Goal: Task Accomplishment & Management: Manage account settings

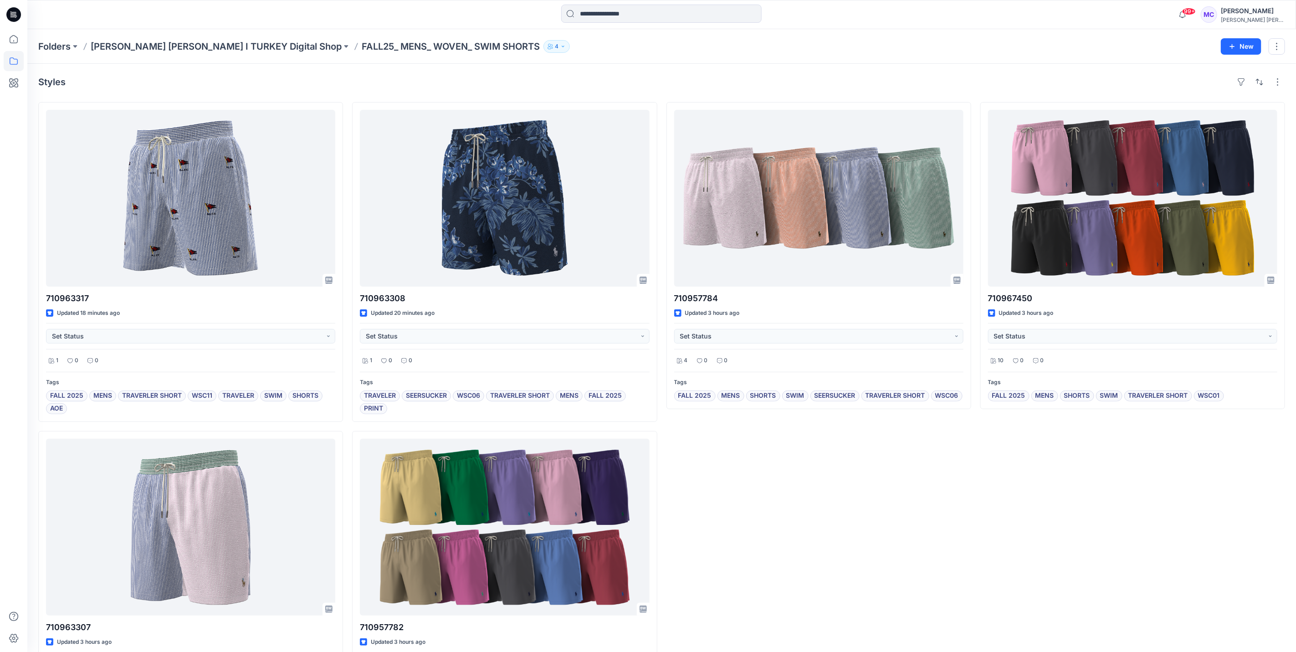
click at [1252, 13] on div "Mandy Chong" at bounding box center [1253, 10] width 64 height 11
click at [1203, 144] on div "Sign out" at bounding box center [1216, 142] width 133 height 17
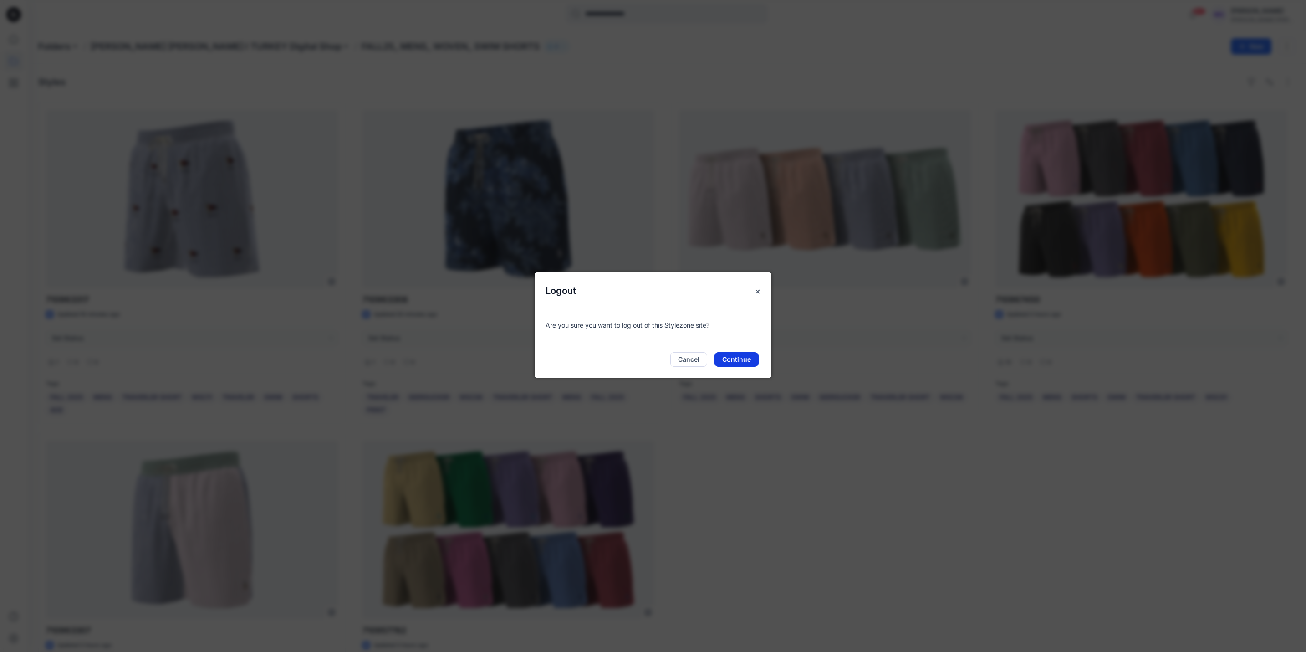
click at [734, 360] on button "Continue" at bounding box center [737, 359] width 44 height 15
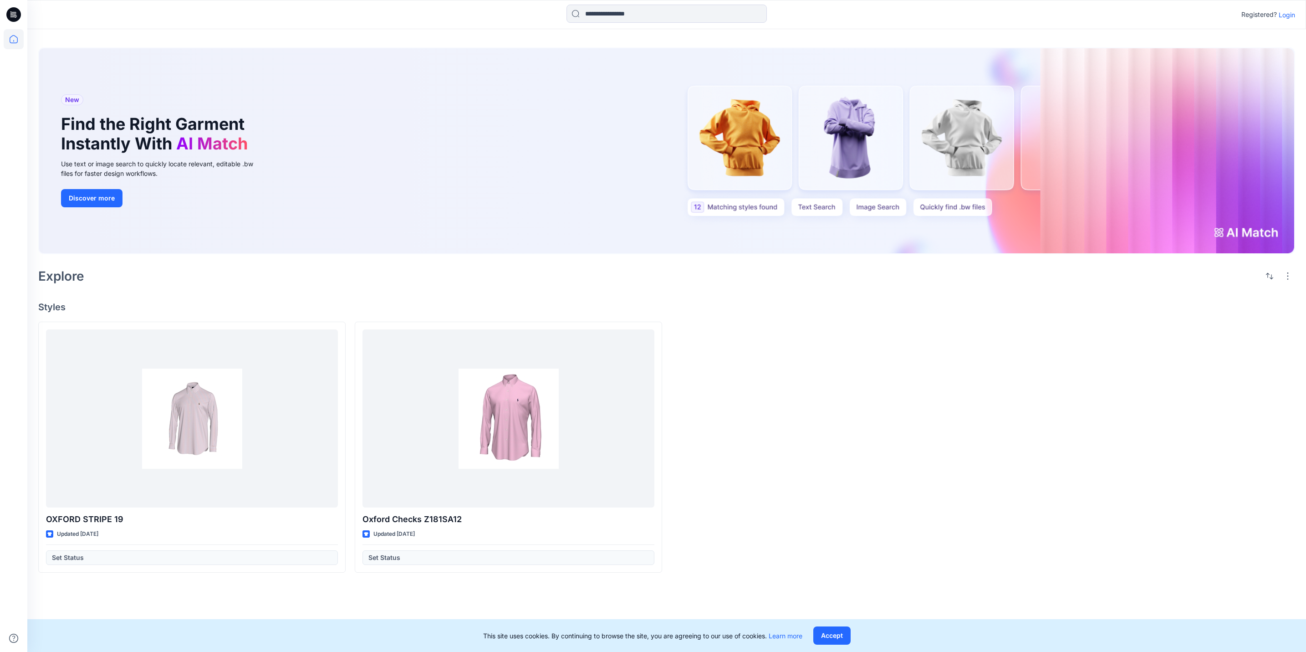
click at [1291, 15] on p "Login" at bounding box center [1287, 15] width 16 height 10
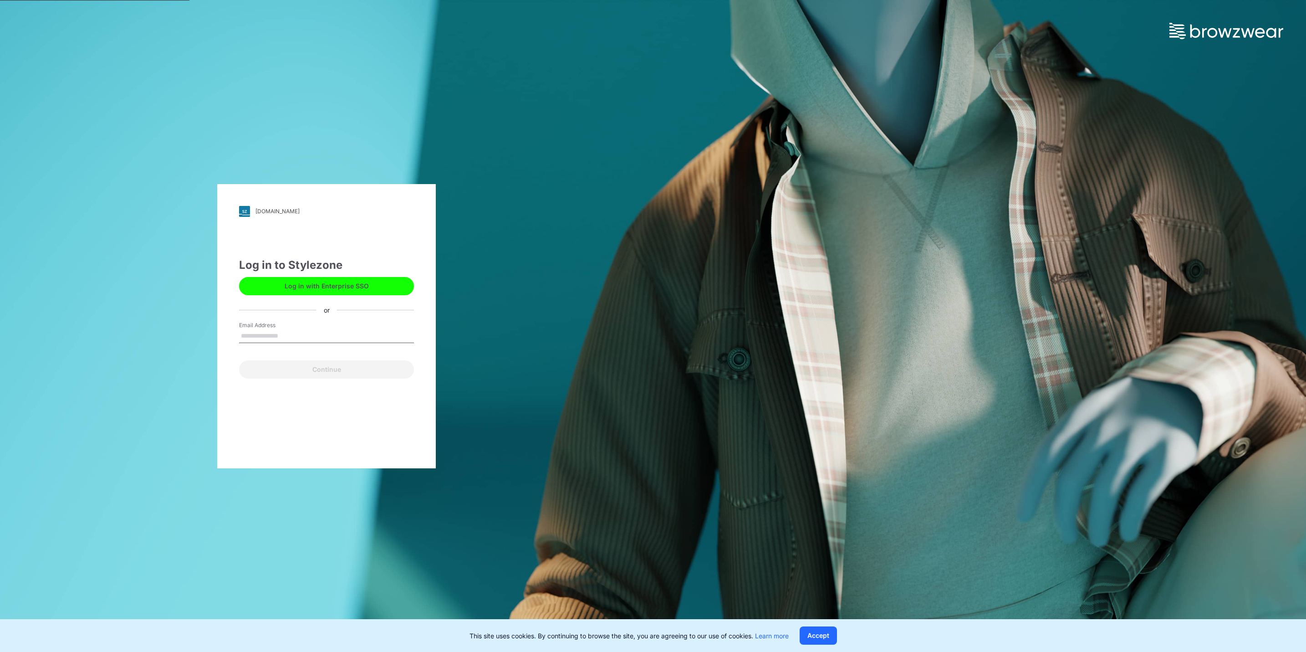
click at [357, 338] on input "Email Address" at bounding box center [326, 336] width 175 height 14
type input "**********"
click at [369, 368] on button "Continue" at bounding box center [326, 369] width 175 height 18
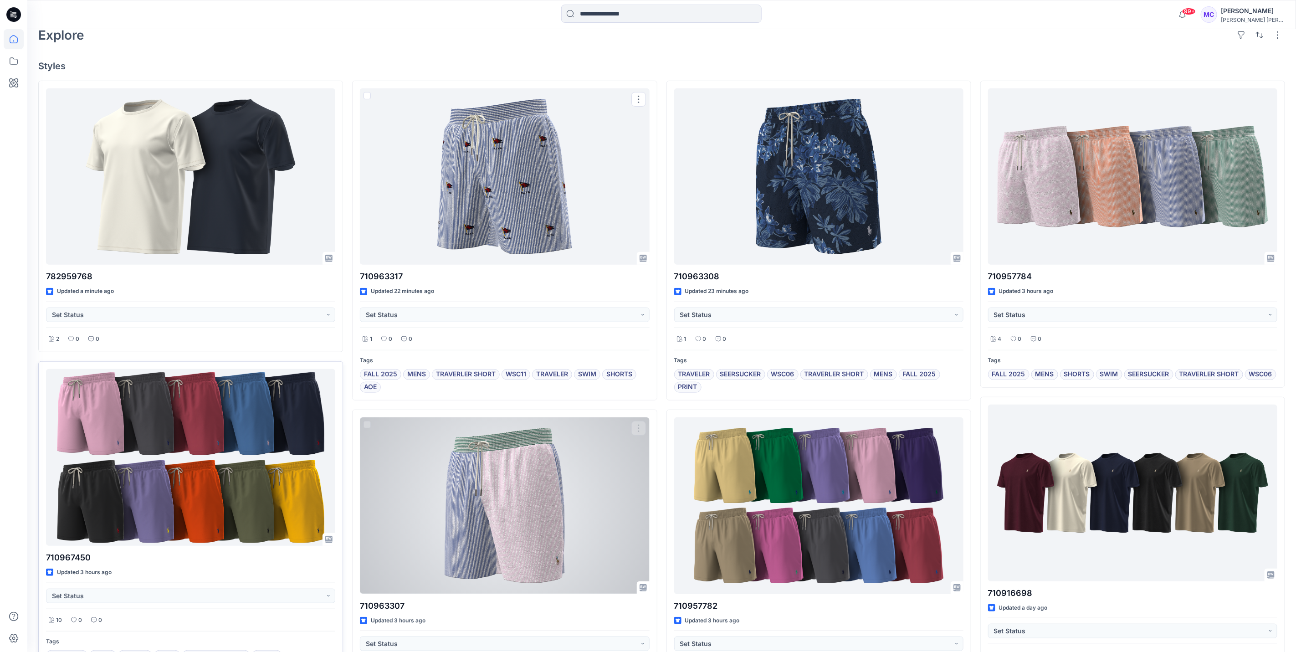
scroll to position [273, 0]
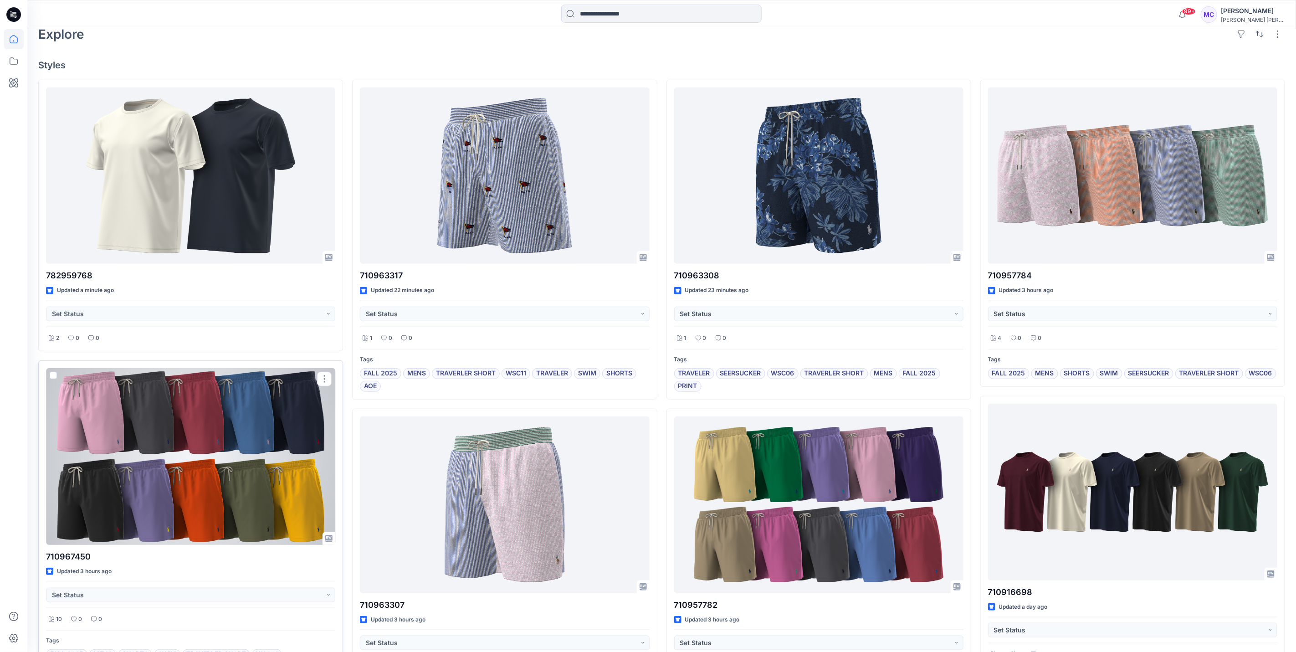
click at [196, 495] on div at bounding box center [190, 456] width 289 height 177
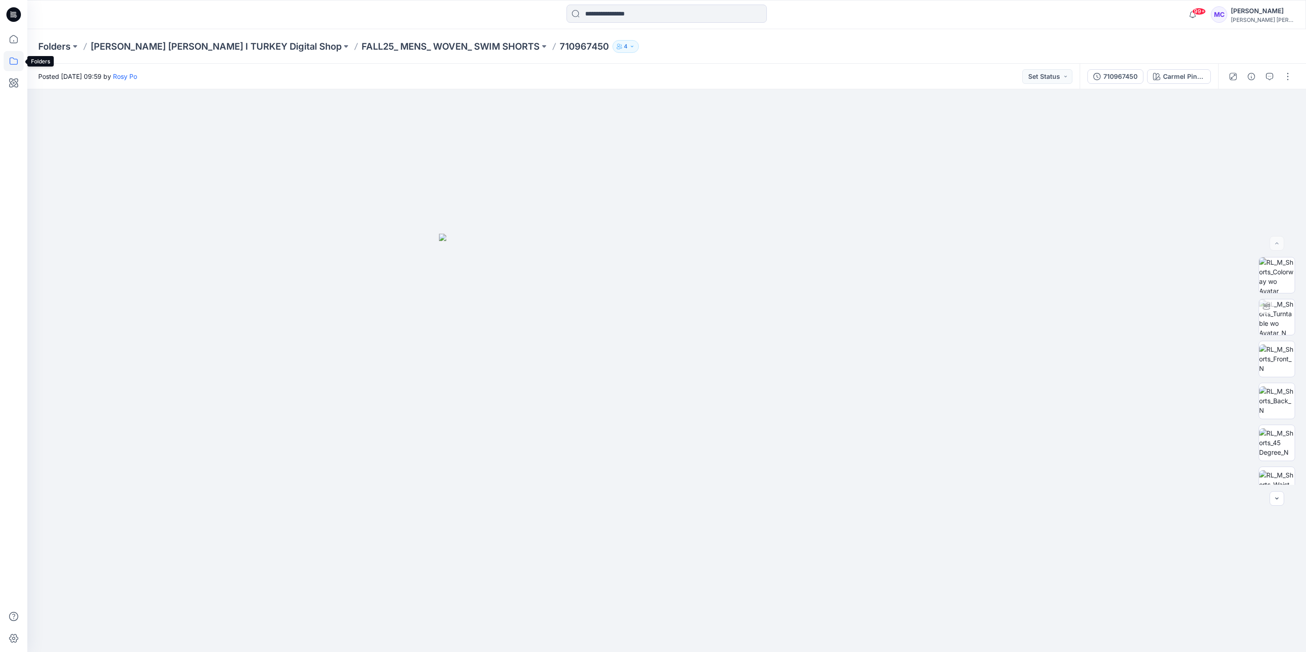
click at [12, 62] on icon at bounding box center [14, 61] width 20 height 20
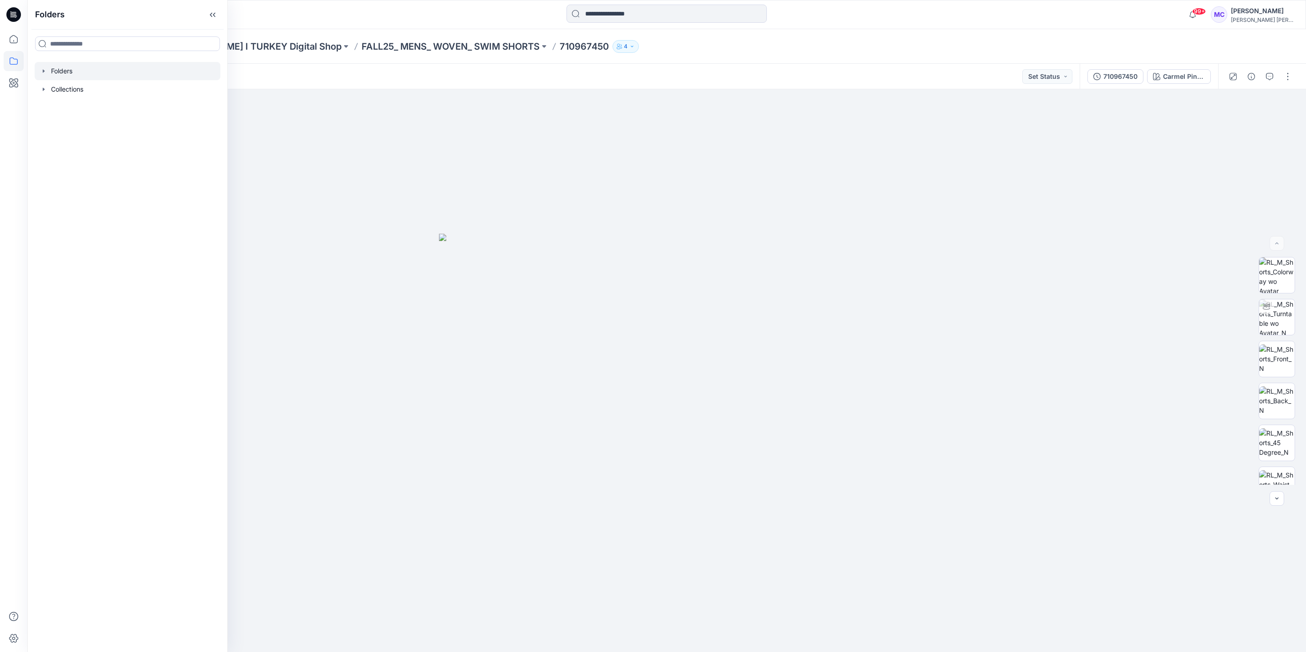
click at [44, 71] on icon "button" at bounding box center [44, 70] width 2 height 3
